Goal: Task Accomplishment & Management: Use online tool/utility

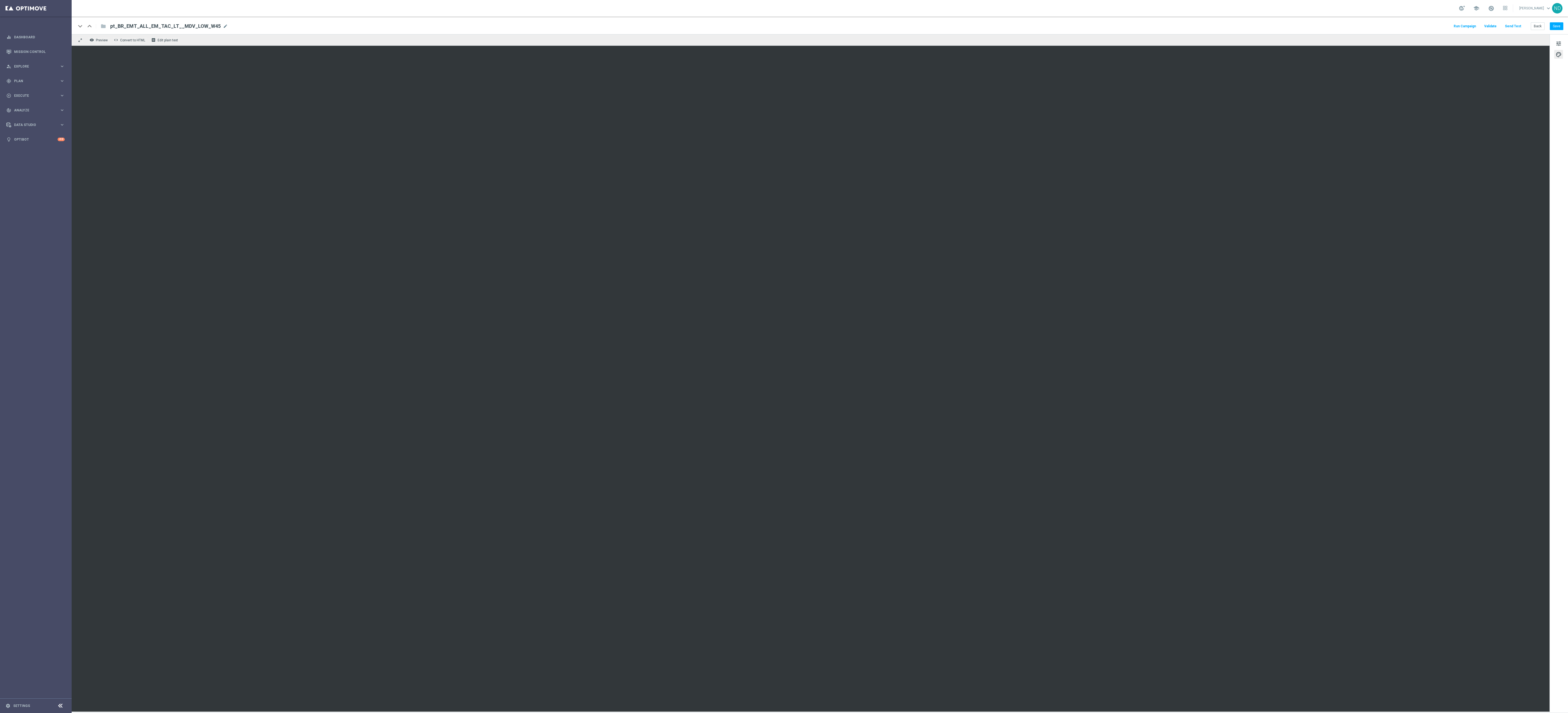
drag, startPoint x: 1561, startPoint y: 42, endPoint x: 1565, endPoint y: 85, distance: 43.2
click at [1561, 43] on span "tune" at bounding box center [1559, 44] width 6 height 7
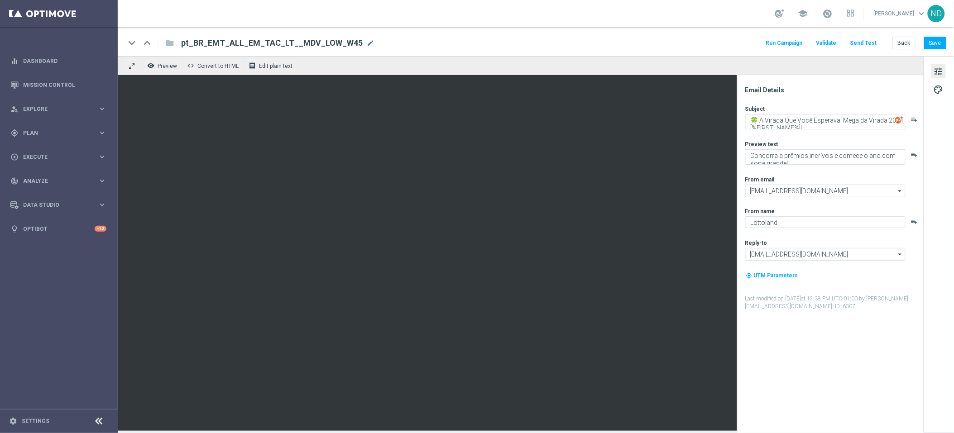
click at [941, 68] on span "tune" at bounding box center [938, 72] width 10 height 12
click at [937, 90] on span "palette" at bounding box center [938, 90] width 10 height 12
